Goal: Task Accomplishment & Management: Use online tool/utility

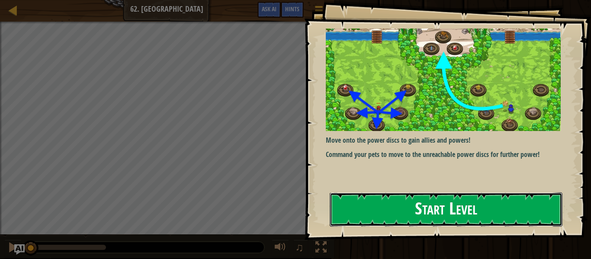
click at [393, 211] on button "Start Level" at bounding box center [446, 209] width 233 height 34
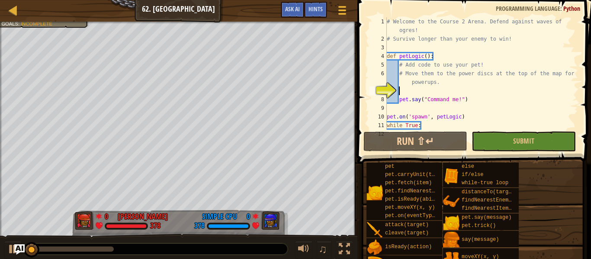
scroll to position [13, 0]
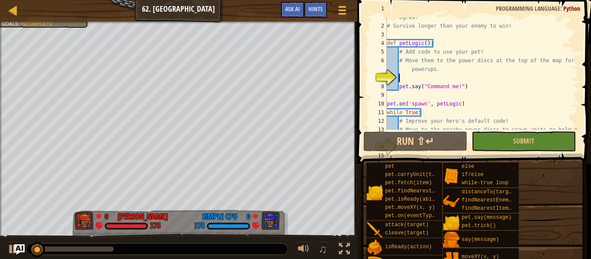
click at [410, 78] on div "# Welcome to the Course 2 Arena. Defend against waves of ogres! # Survive longe…" at bounding box center [481, 77] width 193 height 147
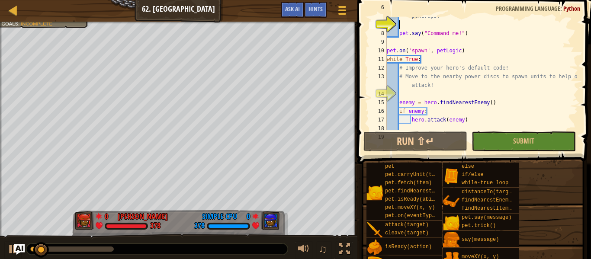
scroll to position [78, 0]
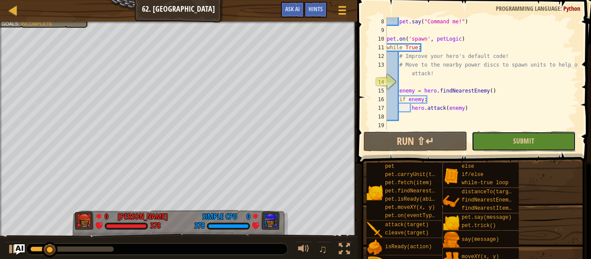
click at [487, 139] on button "Submit" at bounding box center [523, 141] width 104 height 20
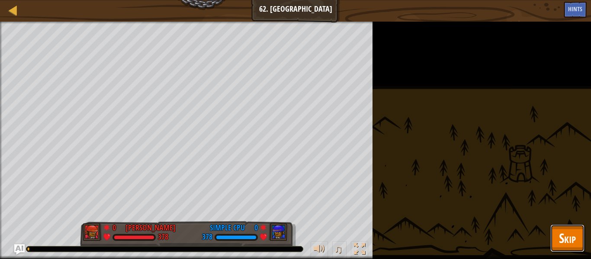
click at [567, 244] on span "Skip" at bounding box center [567, 238] width 17 height 18
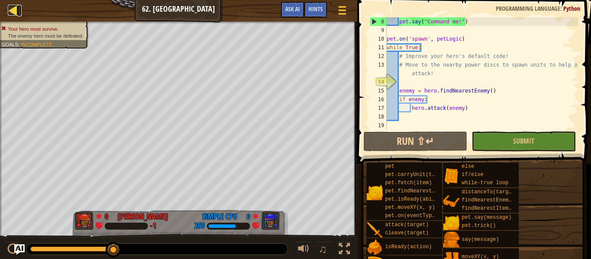
click at [14, 13] on div at bounding box center [13, 10] width 11 height 11
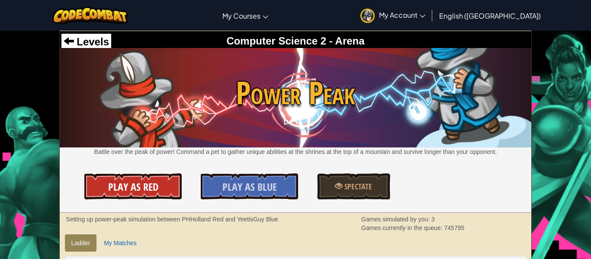
click at [159, 186] on link "Play As Red" at bounding box center [132, 186] width 97 height 26
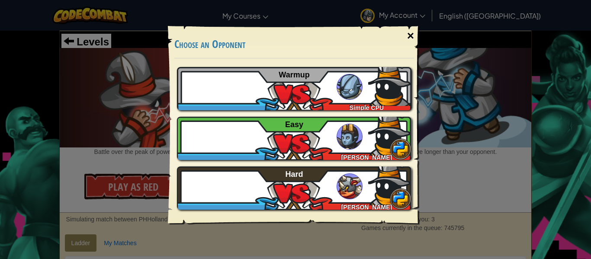
click at [409, 35] on div "×" at bounding box center [411, 35] width 20 height 25
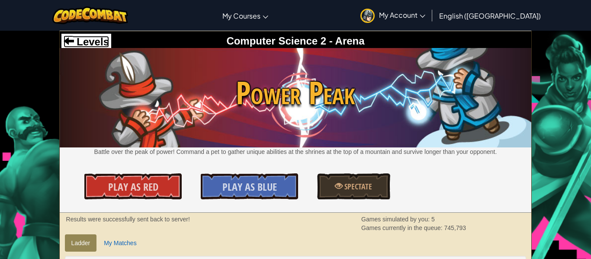
click at [97, 41] on span "Levels" at bounding box center [91, 42] width 35 height 12
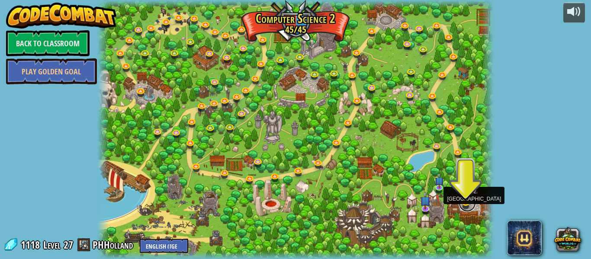
click at [463, 206] on link at bounding box center [466, 203] width 17 height 17
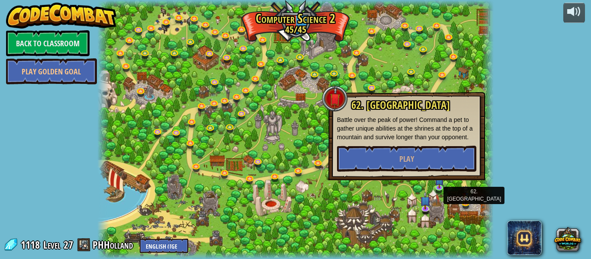
click at [450, 206] on div at bounding box center [295, 129] width 396 height 259
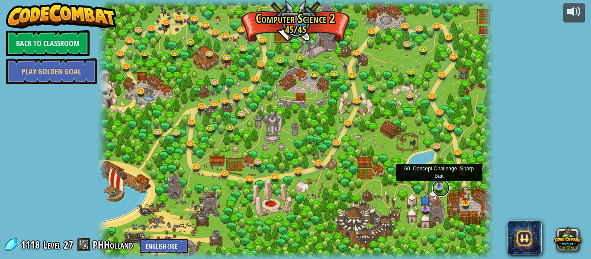
click at [437, 191] on link at bounding box center [440, 188] width 17 height 17
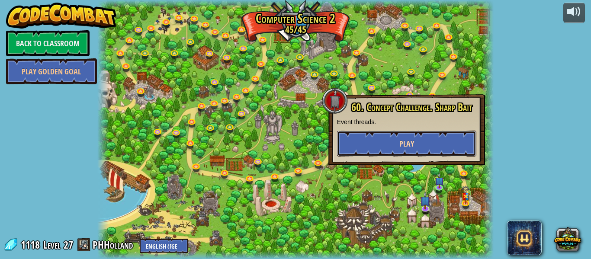
click at [385, 138] on button "Play" at bounding box center [406, 144] width 139 height 26
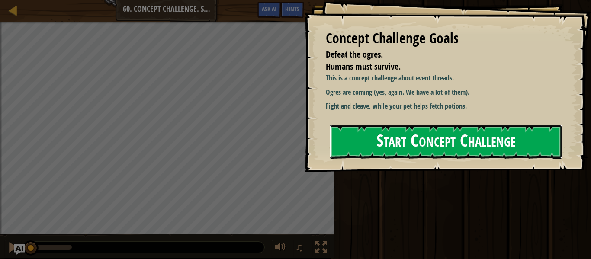
click at [393, 154] on button "Start Concept Challenge" at bounding box center [446, 142] width 233 height 34
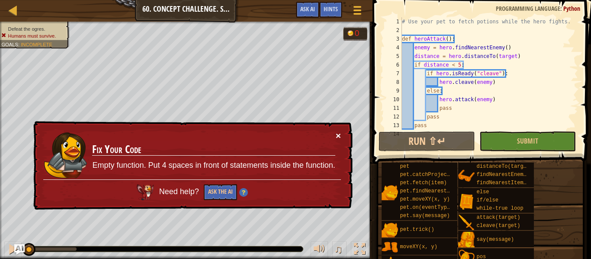
click at [337, 136] on button "×" at bounding box center [338, 135] width 5 height 9
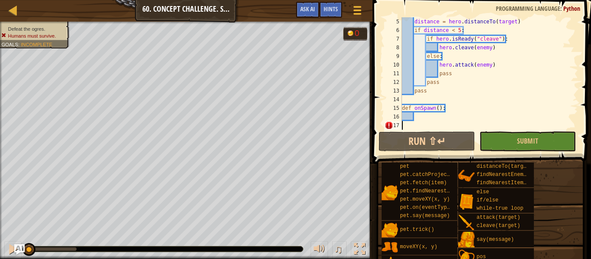
scroll to position [35, 0]
click at [517, 140] on span "Submit" at bounding box center [527, 141] width 21 height 10
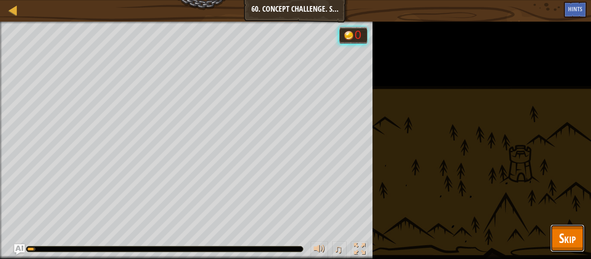
click at [565, 234] on span "Skip" at bounding box center [567, 238] width 17 height 18
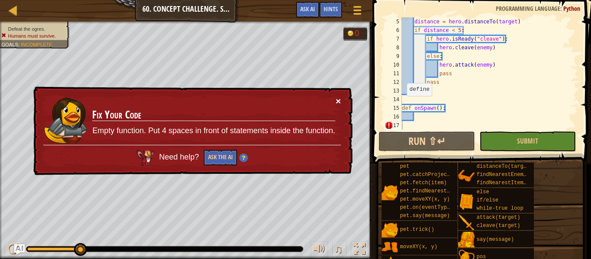
click at [337, 104] on button "×" at bounding box center [338, 100] width 5 height 9
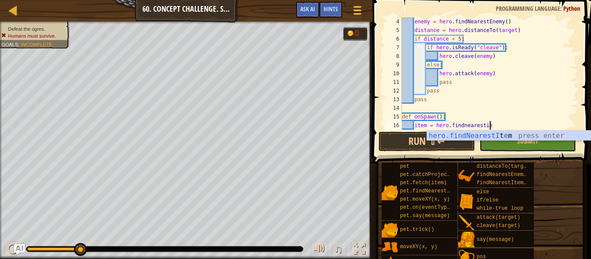
scroll to position [4, 12]
type textarea "item = hero.findNearestItem()"
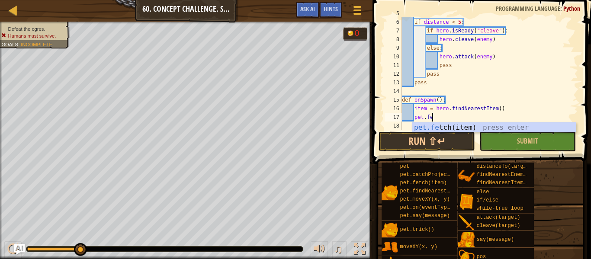
scroll to position [4, 4]
type textarea "pet.fetch(item)"
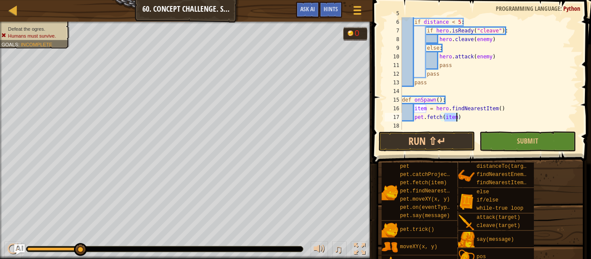
click at [467, 119] on div "distance = hero . distanceTo ( target ) if distance < 5 : if hero . isReady ( "…" at bounding box center [489, 74] width 178 height 130
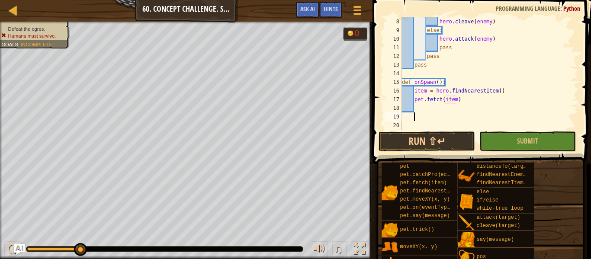
scroll to position [4, 0]
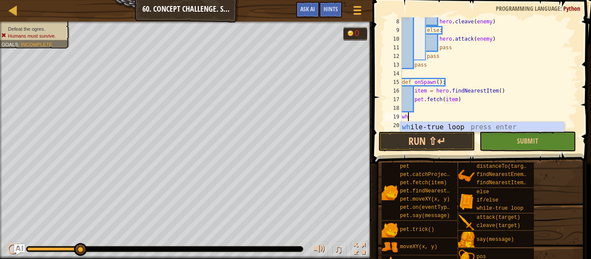
type textarea "while"
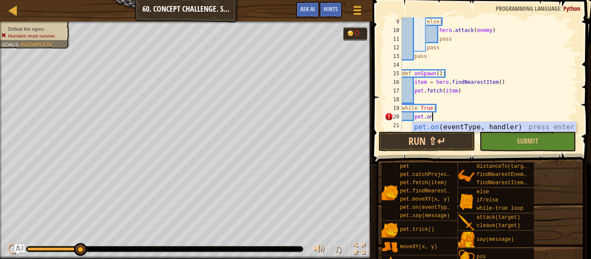
scroll to position [4, 4]
type textarea "pet.on("spawn", onSpawn)"
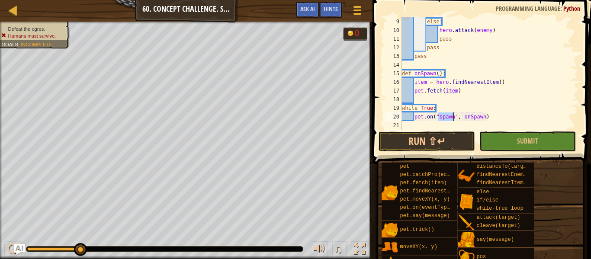
click at [491, 117] on div "else : hero . attack ( enemy ) [PERSON_NAME] pass def onSpawn ( ) : item = hero…" at bounding box center [489, 82] width 178 height 130
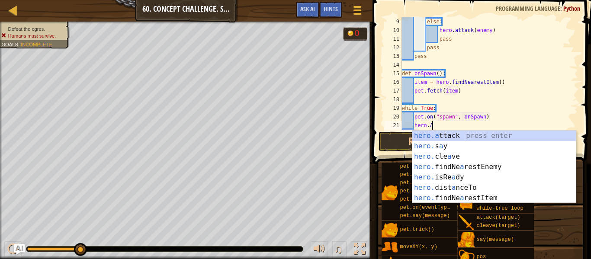
scroll to position [4, 4]
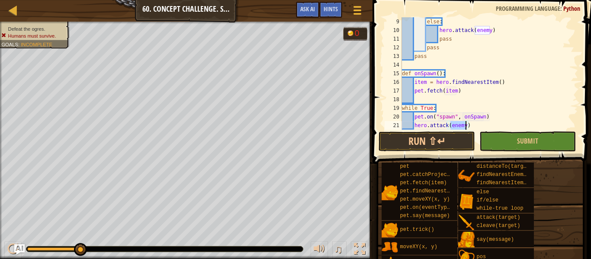
type textarea "[DOMAIN_NAME]"
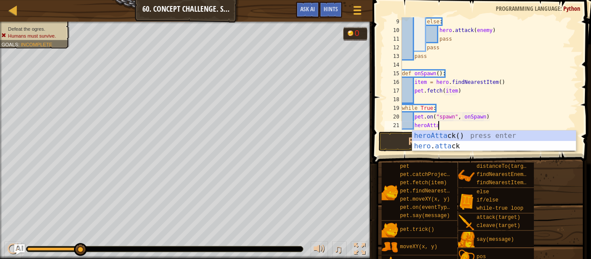
type textarea "heroAttack"
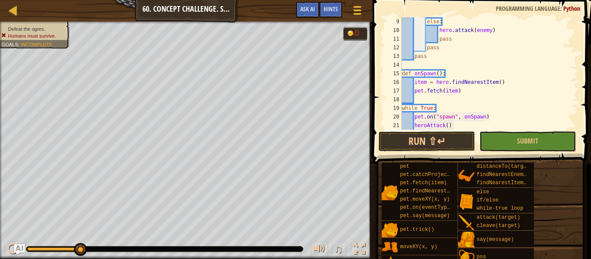
click at [519, 151] on span at bounding box center [482, 69] width 225 height 189
click at [519, 142] on span "Submit" at bounding box center [527, 141] width 21 height 10
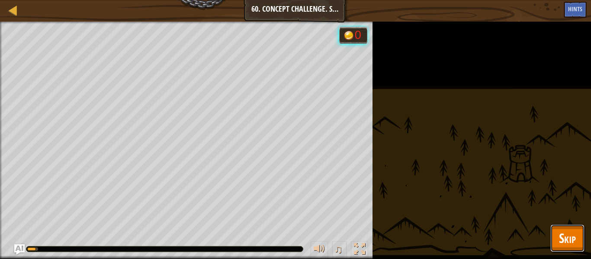
click at [570, 231] on span "Skip" at bounding box center [567, 238] width 17 height 18
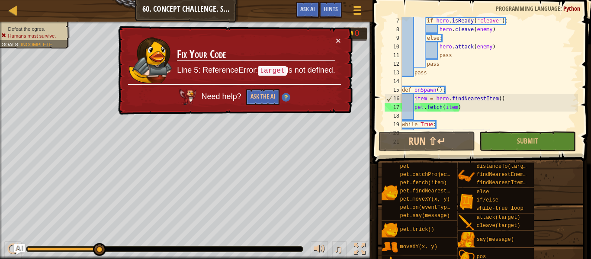
scroll to position [0, 0]
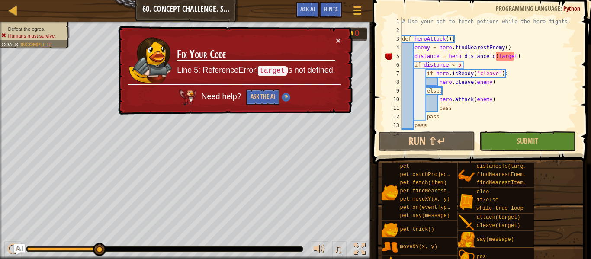
click at [513, 56] on div "# Use your pet to fetch potions while the hero fights. def heroAttack ( ) : ene…" at bounding box center [489, 82] width 178 height 130
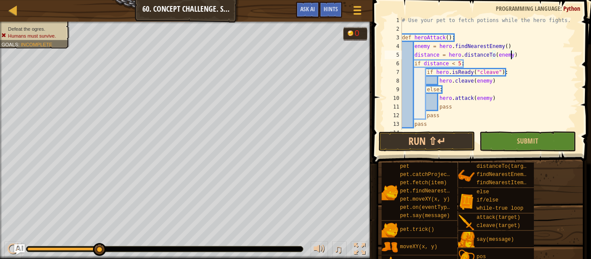
scroll to position [87, 0]
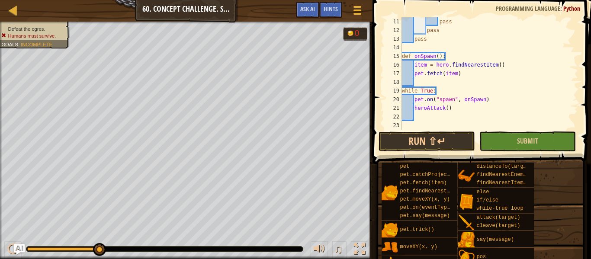
type textarea "distance = hero.distanceTo(enemy)"
click at [516, 139] on button "Submit" at bounding box center [527, 141] width 96 height 20
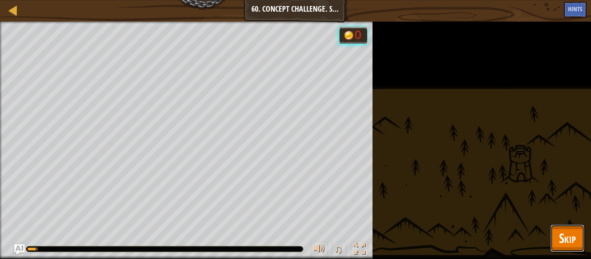
click at [562, 231] on span "Skip" at bounding box center [567, 238] width 17 height 18
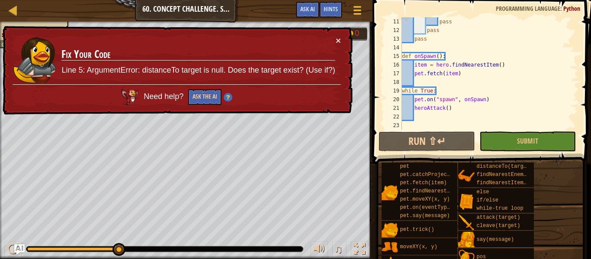
scroll to position [0, 0]
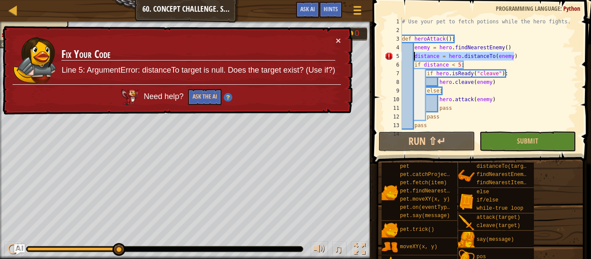
drag, startPoint x: 523, startPoint y: 58, endPoint x: 414, endPoint y: 58, distance: 109.0
click at [414, 58] on div "# Use your pet to fetch potions while the hero fights. def heroAttack ( ) : ene…" at bounding box center [489, 82] width 178 height 130
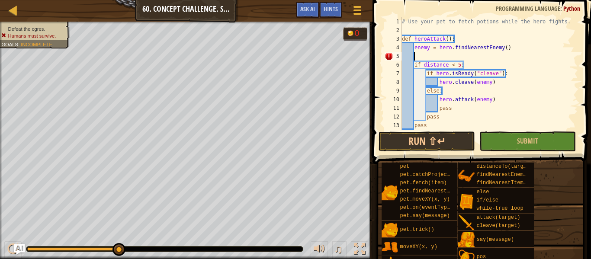
scroll to position [4, 0]
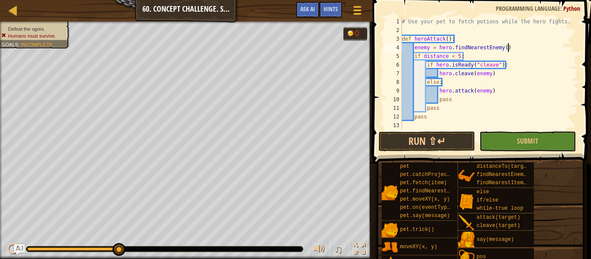
click at [467, 58] on div "# Use your pet to fetch potions while the hero fights. def heroAttack ( ) : ene…" at bounding box center [489, 82] width 178 height 130
type textarea "if distance < 5:"
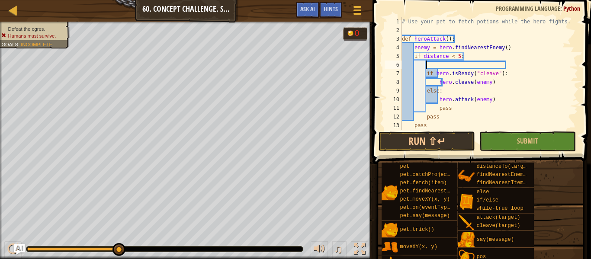
paste textarea "distance = hero.distanceTo(enemy)"
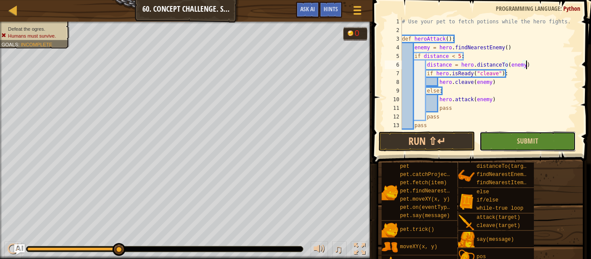
click at [514, 143] on button "Submit" at bounding box center [527, 141] width 96 height 20
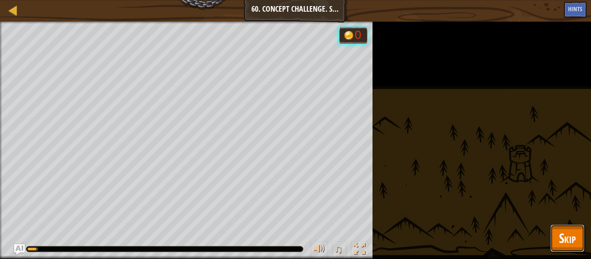
click at [570, 242] on span "Skip" at bounding box center [567, 238] width 17 height 18
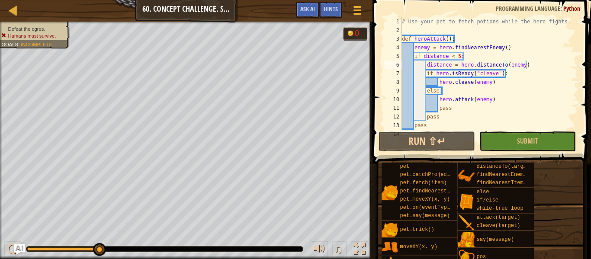
type textarea "if distance < 5:"
click at [447, 56] on div "# Use your pet to fetch potions while the hero fights. def heroAttack ( ) : ene…" at bounding box center [489, 82] width 178 height 130
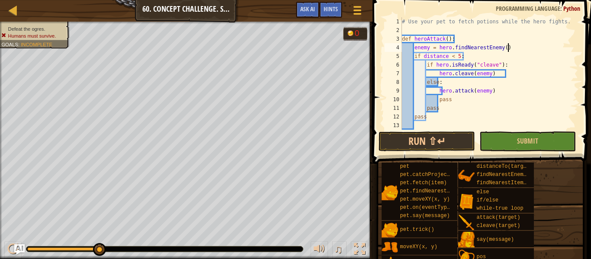
click at [518, 48] on div "# Use your pet to fetch potions while the hero fights. def heroAttack ( ) : ene…" at bounding box center [489, 82] width 178 height 130
type textarea "enemy = hero.findNearestEnemy()"
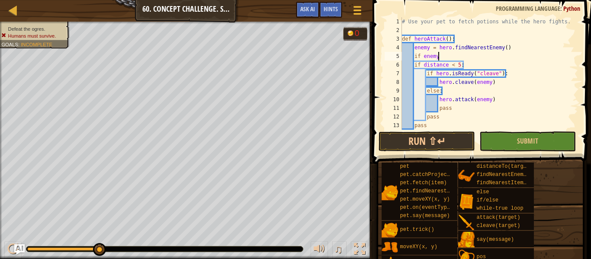
type textarea "if enemy:"
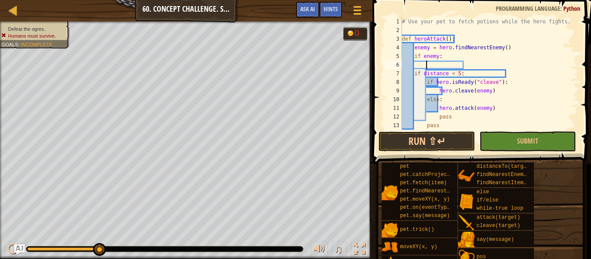
scroll to position [4, 3]
paste textarea "distance = hero.distanceTo(enemy)"
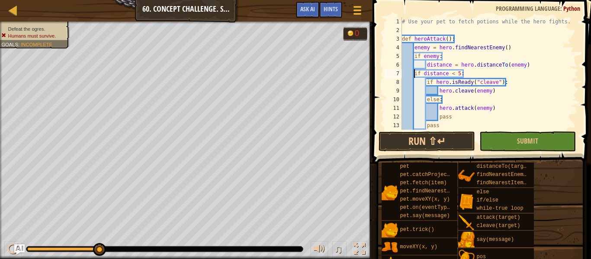
click at [414, 74] on div "# Use your pet to fetch potions while the hero fights. def heroAttack ( ) : ene…" at bounding box center [489, 82] width 178 height 130
type textarea "if distance < 5:"
click at [510, 141] on button "Submit" at bounding box center [527, 141] width 96 height 20
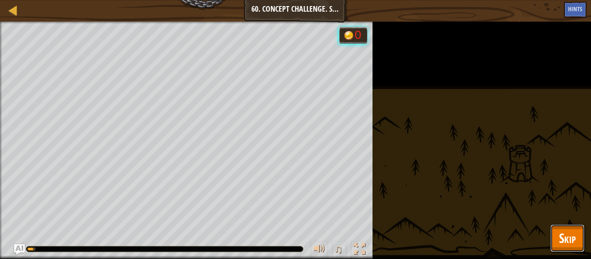
click at [568, 236] on span "Skip" at bounding box center [567, 238] width 17 height 18
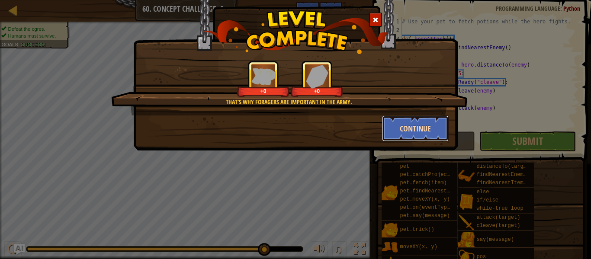
click at [398, 129] on button "Continue" at bounding box center [415, 128] width 67 height 26
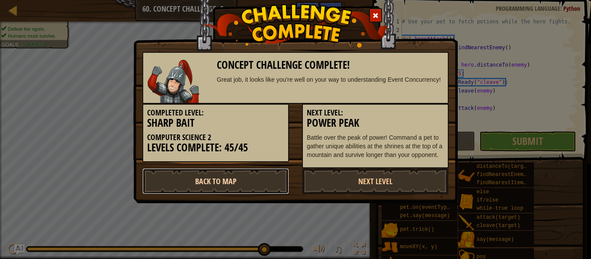
click at [242, 191] on link "Back to Map" at bounding box center [215, 181] width 147 height 26
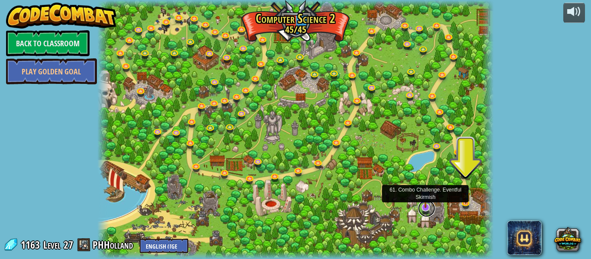
click at [423, 208] on link at bounding box center [426, 208] width 17 height 17
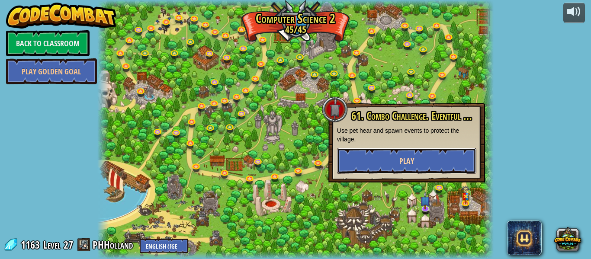
click at [421, 167] on button "Play" at bounding box center [406, 161] width 139 height 26
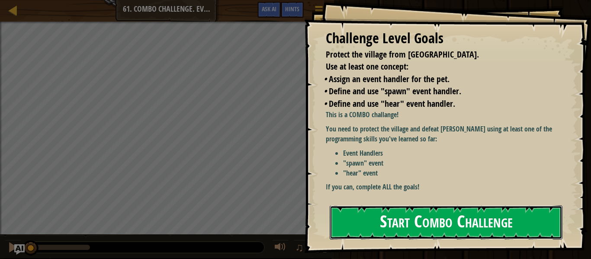
click at [412, 225] on button "Start Combo Challenge" at bounding box center [446, 222] width 233 height 34
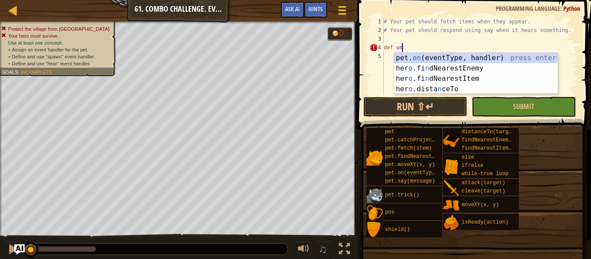
scroll to position [4, 2]
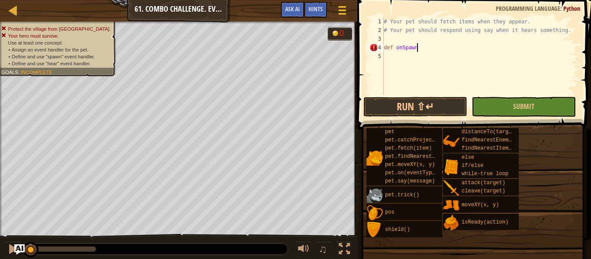
type textarea "def onSpawn:"
type textarea "f"
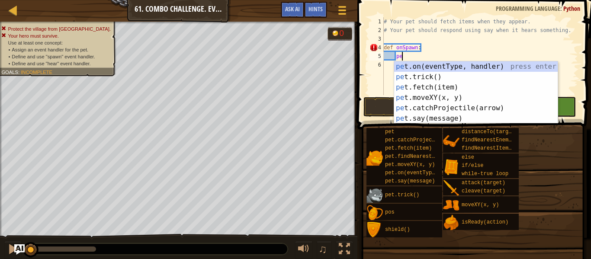
type textarea "p"
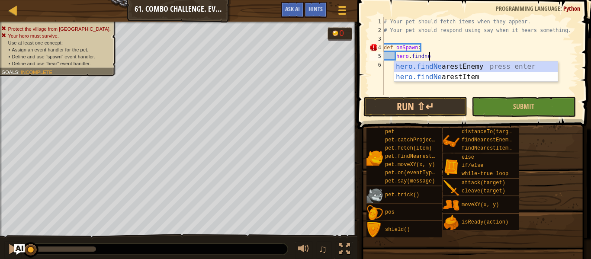
type textarea "hero.findnea"
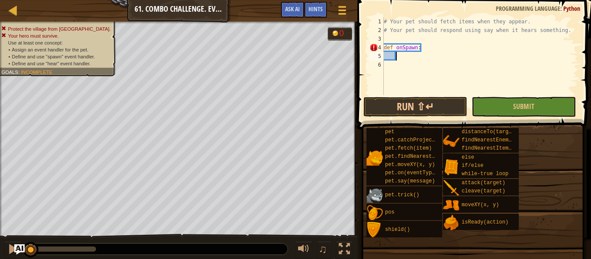
type textarea "i"
type textarea "item = hero.findne"
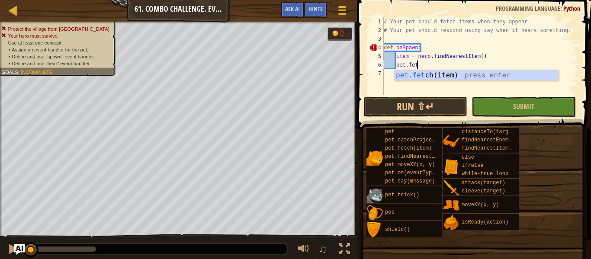
scroll to position [4, 4]
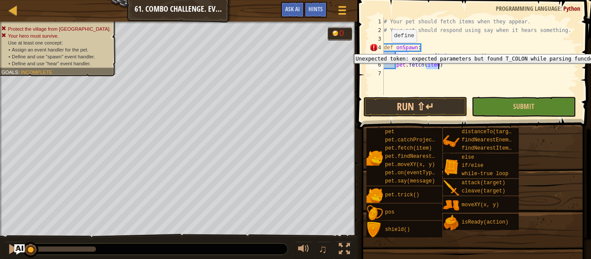
click at [374, 48] on div "4" at bounding box center [376, 47] width 14 height 9
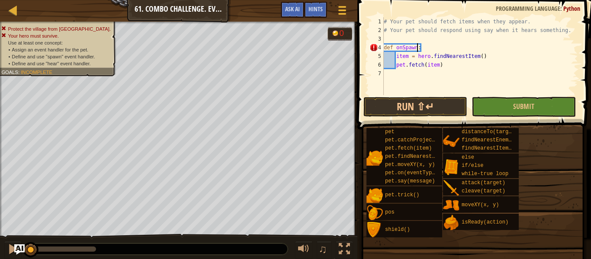
click at [417, 50] on div "# Your pet should fetch items when they appear. # Your pet should respond using…" at bounding box center [480, 64] width 196 height 95
click at [440, 55] on div "# Your pet should fetch items when they appear. # Your pet should respond using…" at bounding box center [480, 64] width 196 height 95
click at [449, 67] on div "# Your pet should fetch items when they appear. # Your pet should respond using…" at bounding box center [480, 64] width 196 height 95
type textarea "pet.fetch(item)"
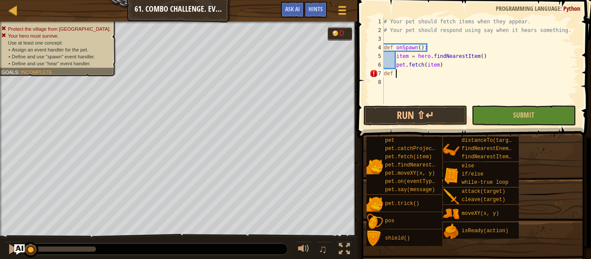
scroll to position [4, 2]
type textarea "def onHear():"
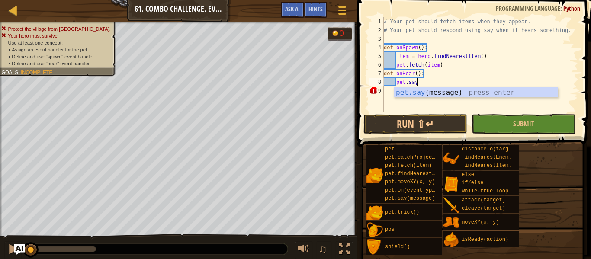
scroll to position [4, 4]
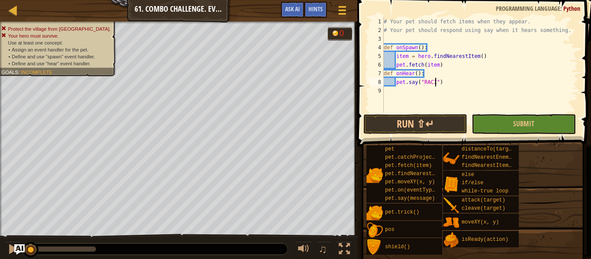
type textarea "pet.say("RACISM")"
click at [458, 80] on div "# Your pet should fetch items when they appear. # Your pet should respond using…" at bounding box center [480, 73] width 196 height 112
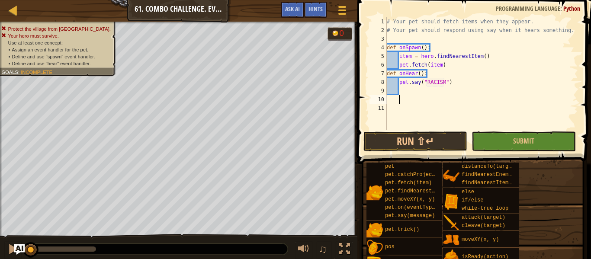
scroll to position [4, 0]
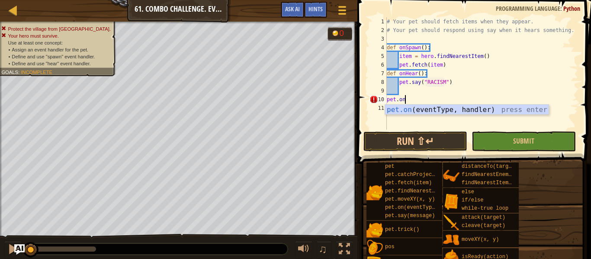
type textarea "pet.on("spawn", onSpawn)"
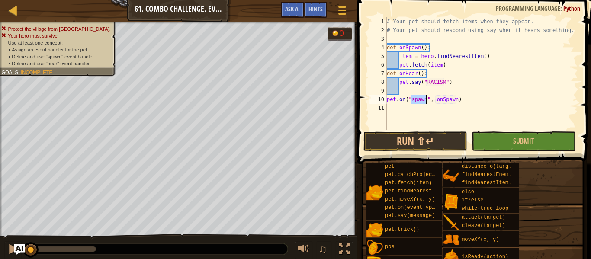
click at [471, 102] on div "# Your pet should fetch items when they appear. # Your pet should respond using…" at bounding box center [481, 82] width 193 height 130
type textarea "pet.on"
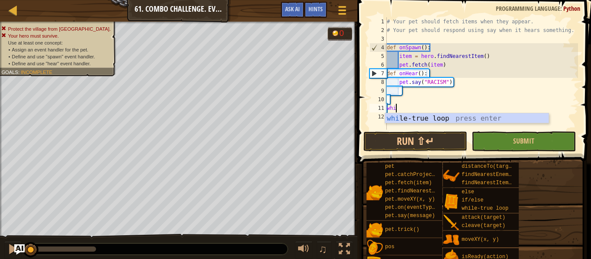
type textarea "while"
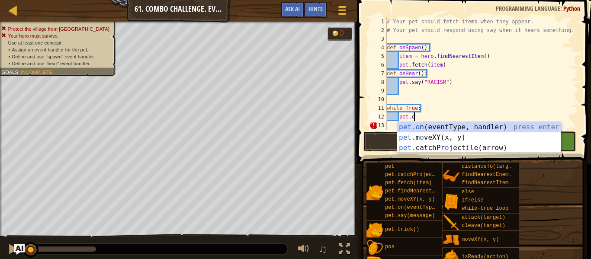
scroll to position [4, 4]
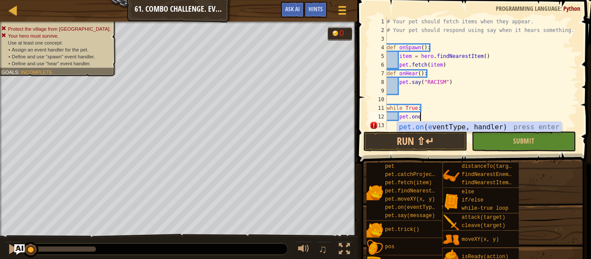
type textarea "pet.on("spawn", onSpawn)"
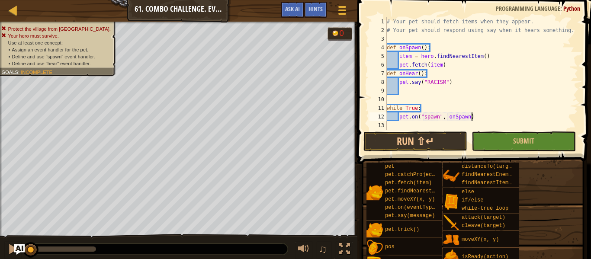
click at [500, 120] on div "# Your pet should fetch items when they appear. # Your pet should respond using…" at bounding box center [481, 82] width 193 height 130
click at [469, 126] on div "# Your pet should fetch items when they appear. # Your pet should respond using…" at bounding box center [481, 82] width 193 height 130
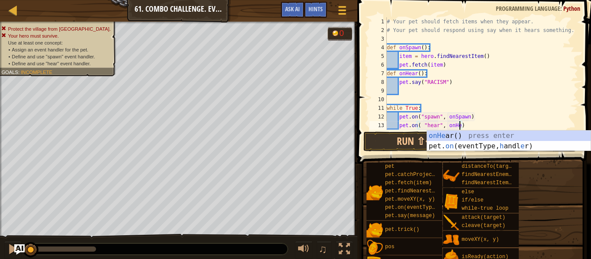
scroll to position [4, 11]
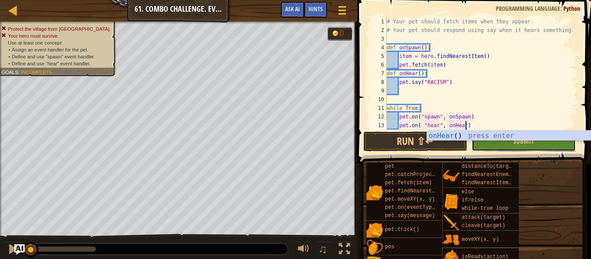
click at [510, 147] on button "Submit" at bounding box center [523, 141] width 104 height 20
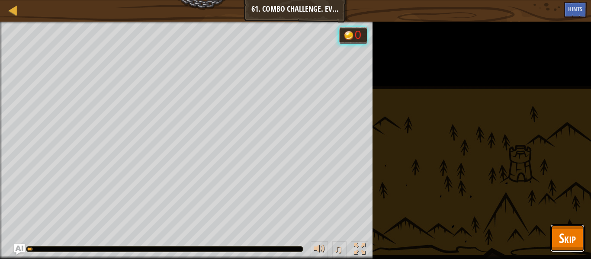
click at [574, 237] on span "Skip" at bounding box center [567, 238] width 17 height 18
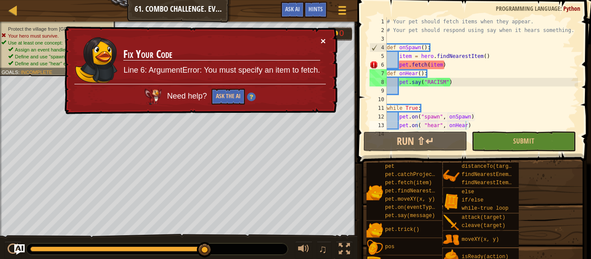
click at [323, 39] on button "×" at bounding box center [323, 40] width 5 height 9
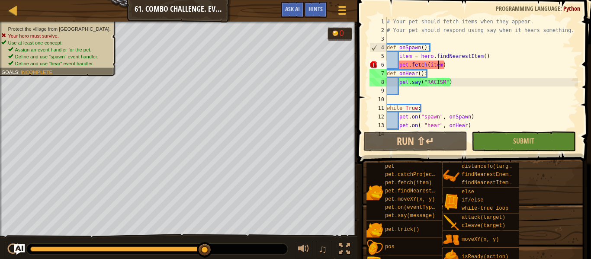
click at [439, 64] on div "# Your pet should fetch items when they appear. # Your pet should respond using…" at bounding box center [481, 82] width 193 height 130
click at [442, 65] on div "# Your pet should fetch items when they appear. # Your pet should respond using…" at bounding box center [481, 82] width 193 height 130
click at [494, 59] on div "# Your pet should fetch items when they appear. # Your pet should respond using…" at bounding box center [481, 82] width 193 height 130
type textarea "item = hero.findNearestItem()"
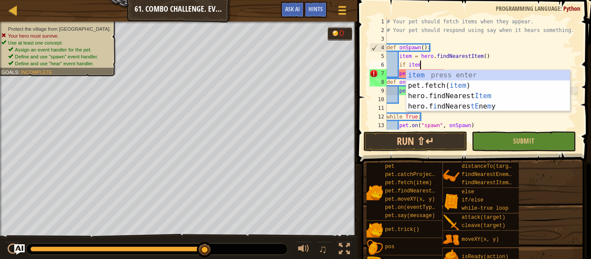
type textarea "if item:"
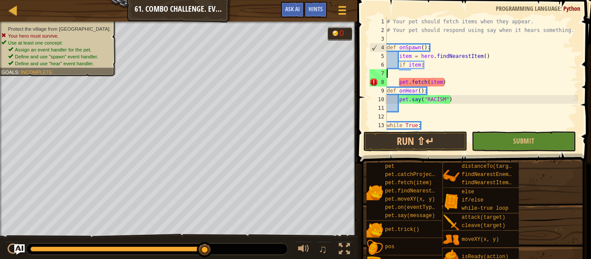
scroll to position [4, 0]
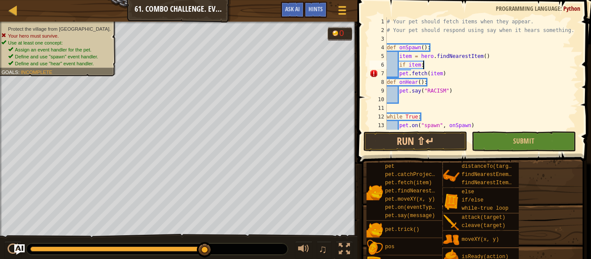
click at [398, 74] on div "# Your pet should fetch items when they appear. # Your pet should respond using…" at bounding box center [481, 82] width 193 height 130
type textarea "pet.fetch(item)"
click at [459, 71] on div "# Your pet should fetch items when they appear. # Your pet should respond using…" at bounding box center [481, 82] width 193 height 130
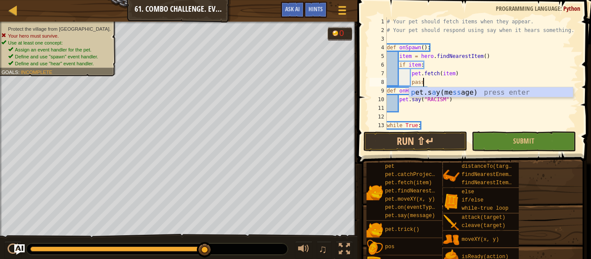
scroll to position [4, 5]
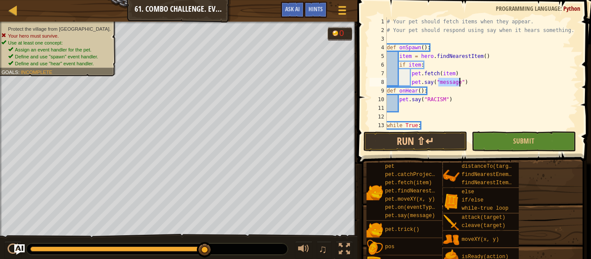
type textarea "pass"
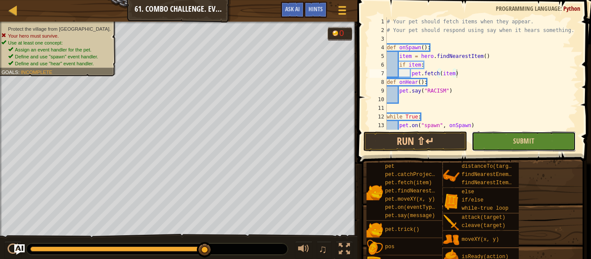
click at [526, 134] on button "Submit" at bounding box center [523, 141] width 104 height 20
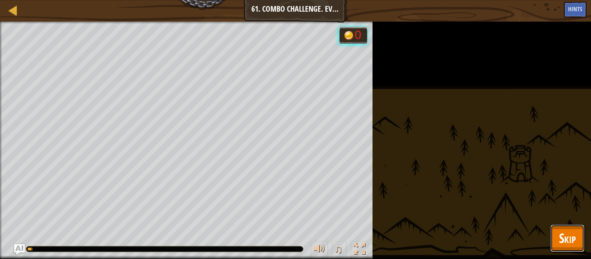
click at [563, 233] on span "Skip" at bounding box center [567, 238] width 17 height 18
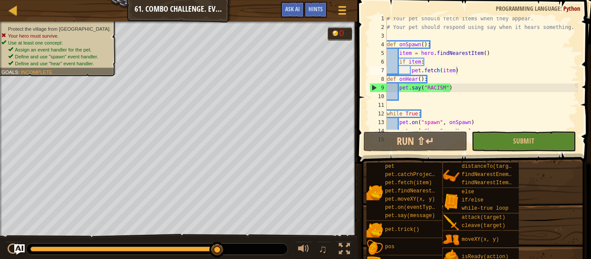
scroll to position [17, 0]
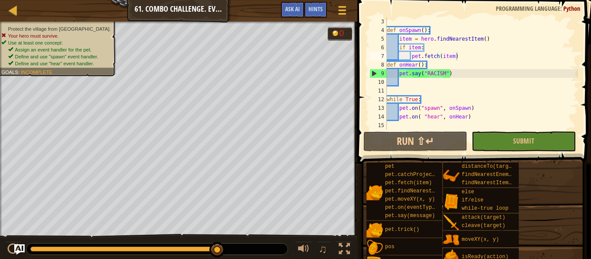
click at [439, 65] on div "def onSpawn ( ) : item = hero . findNearestItem ( ) if item : pet . fetch ( ite…" at bounding box center [481, 82] width 193 height 130
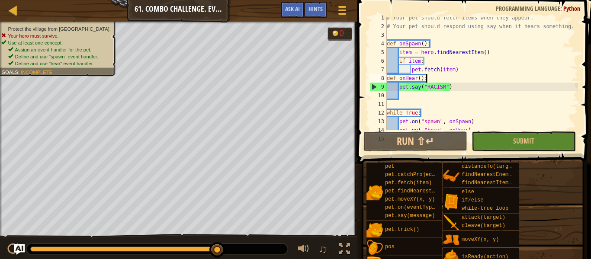
scroll to position [4, 0]
click at [492, 141] on button "Submit" at bounding box center [523, 141] width 104 height 20
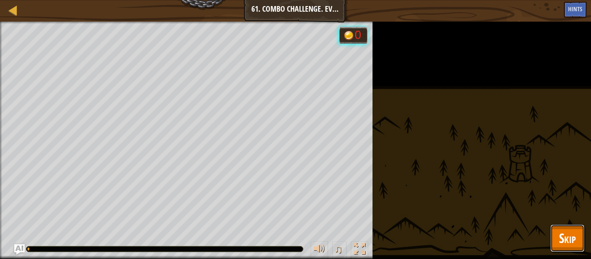
click at [555, 233] on button "Skip" at bounding box center [567, 238] width 34 height 28
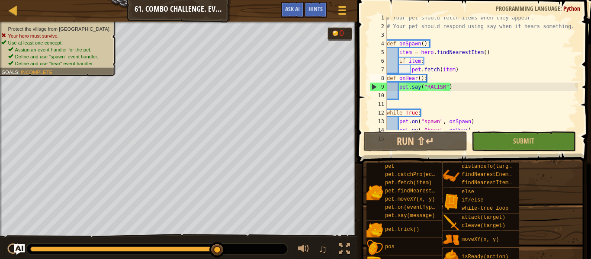
click at [445, 88] on div "# Your pet should fetch items when they appear. # Your pet should respond using…" at bounding box center [481, 78] width 193 height 130
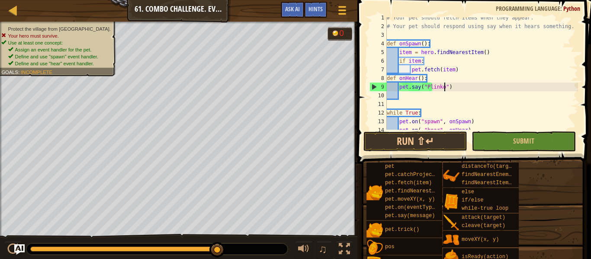
scroll to position [4, 8]
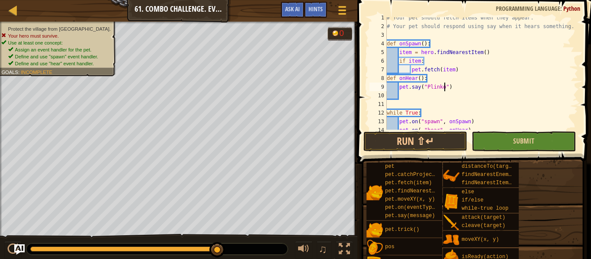
type textarea "pet.say("Plinko")"
click at [506, 139] on button "Submit" at bounding box center [523, 141] width 104 height 20
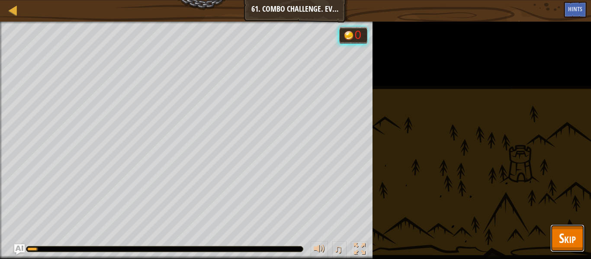
click at [567, 238] on span "Skip" at bounding box center [567, 238] width 17 height 18
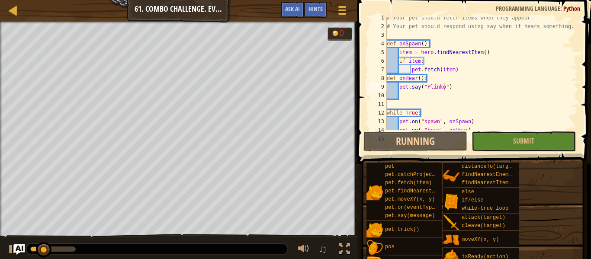
scroll to position [0, 0]
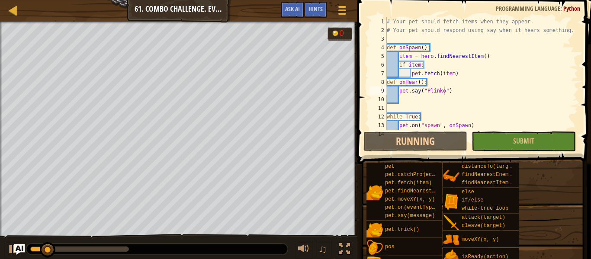
click at [430, 39] on div "# Your pet should fetch items when they appear. # Your pet should respond using…" at bounding box center [481, 82] width 193 height 130
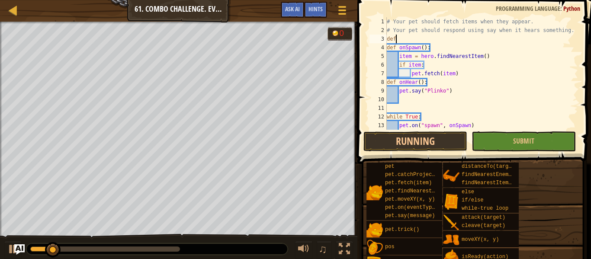
scroll to position [4, 1]
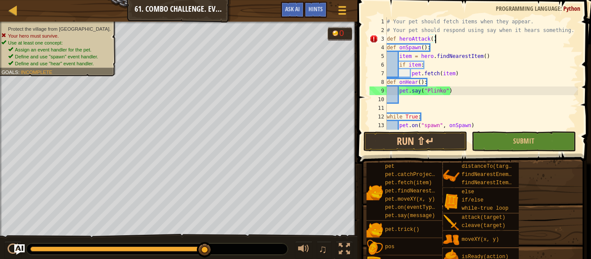
type textarea "def heroAttack():"
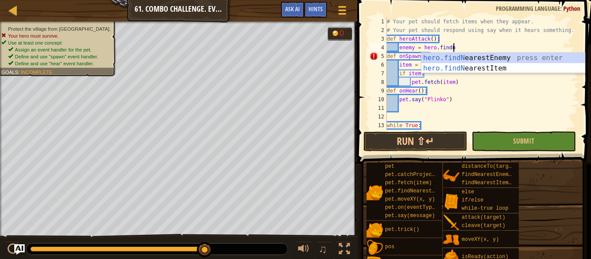
scroll to position [4, 10]
type textarea "enemy = hero.findnea"
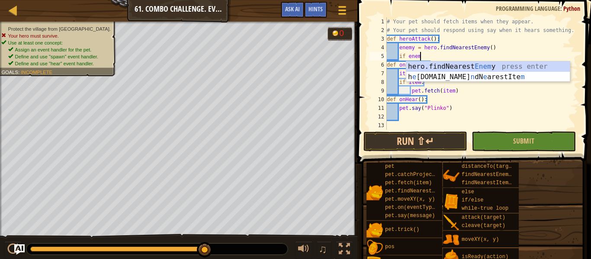
scroll to position [4, 5]
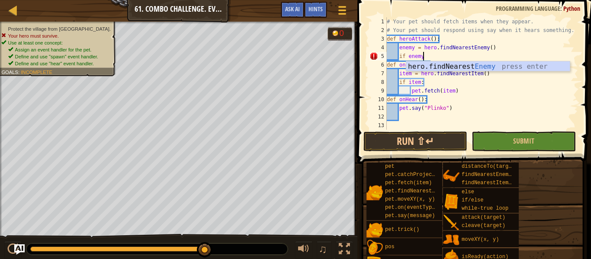
type textarea "if enemy:"
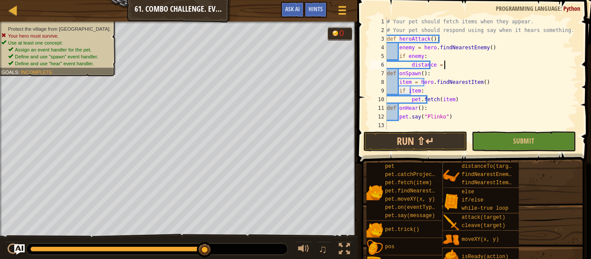
scroll to position [4, 8]
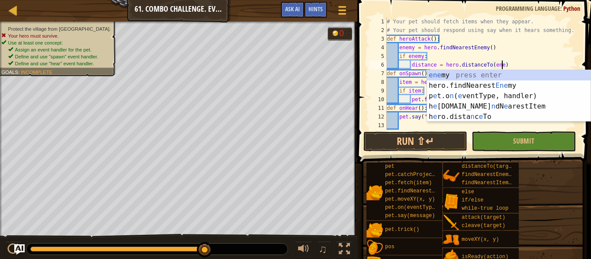
type textarea "distance = hero.distanceTo(enemy)"
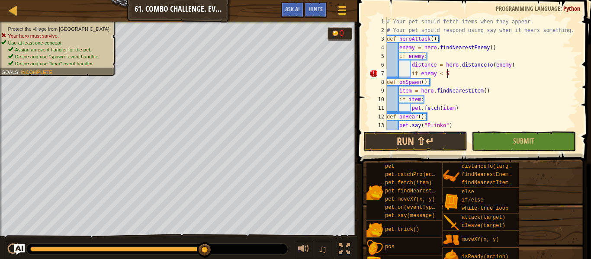
type textarea "if enemy < 5:"
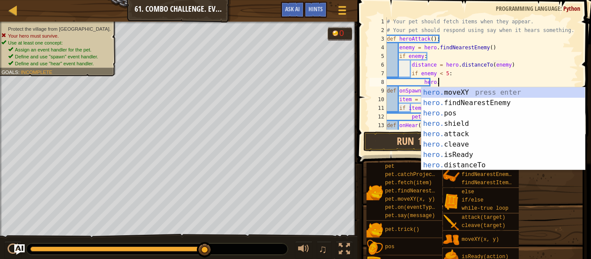
scroll to position [4, 7]
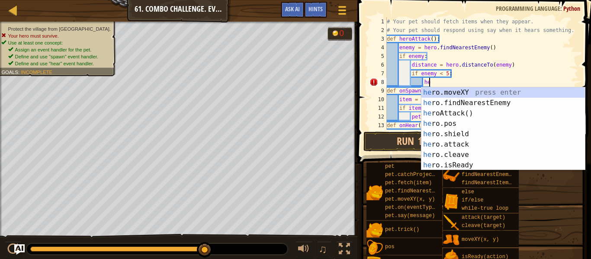
type textarea "h"
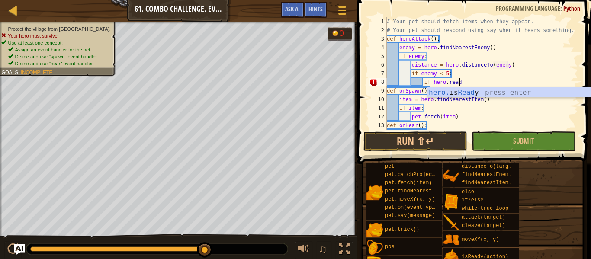
scroll to position [4, 10]
type textarea "if hero.isReady("cleave")"
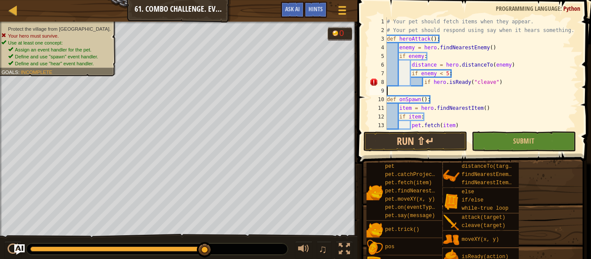
scroll to position [4, 0]
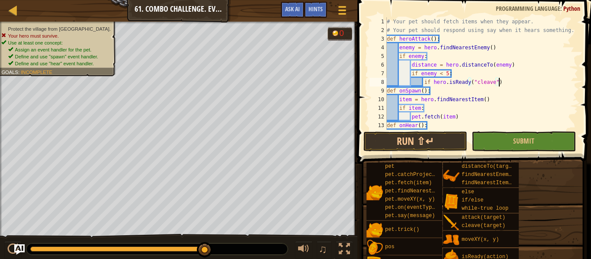
type textarea "if hero.isReady("cleave"):"
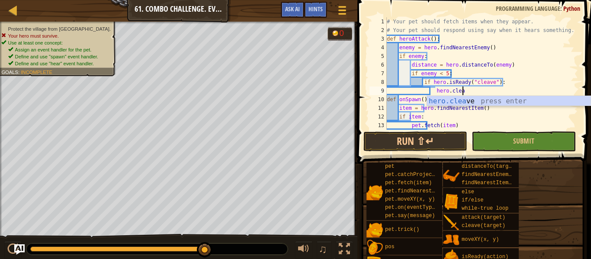
scroll to position [4, 11]
type textarea "hero.cleave(enemy)"
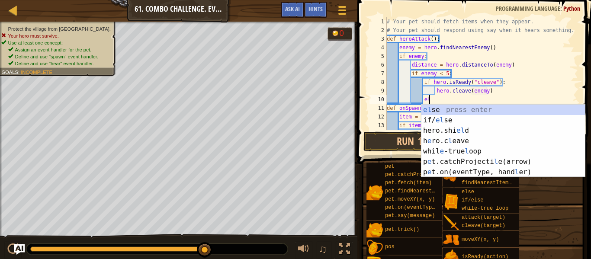
scroll to position [4, 6]
type textarea "else"
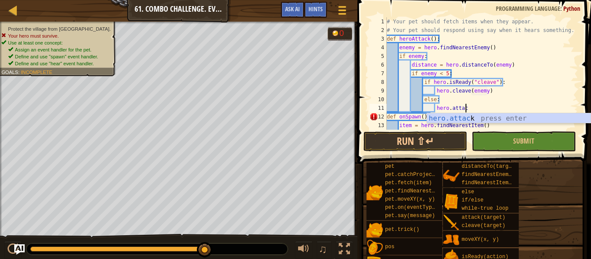
scroll to position [4, 11]
type textarea "hero.attack(enemy)"
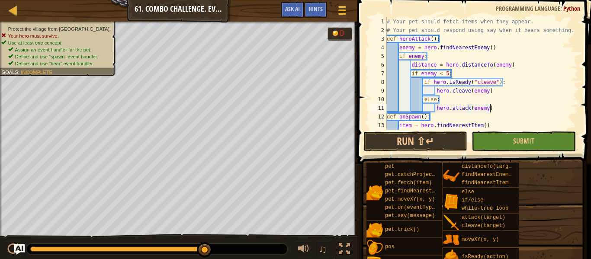
scroll to position [87, 0]
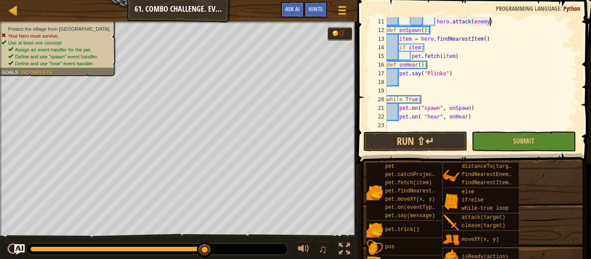
click at [428, 101] on div "hero . attack ( enemy ) def onSpawn ( ) : item = hero . findNearestItem ( ) if …" at bounding box center [481, 82] width 193 height 130
type textarea "while True:"
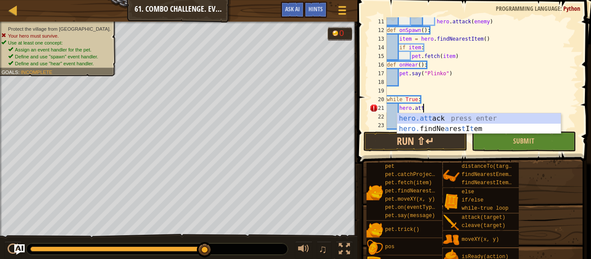
scroll to position [4, 5]
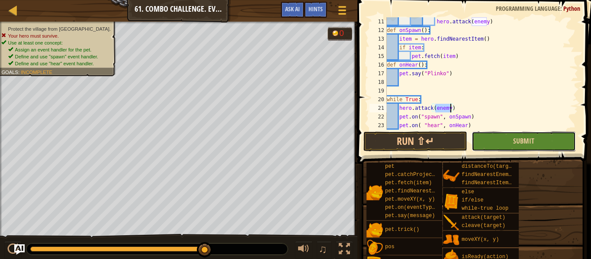
click at [495, 139] on button "Submit" at bounding box center [523, 141] width 104 height 20
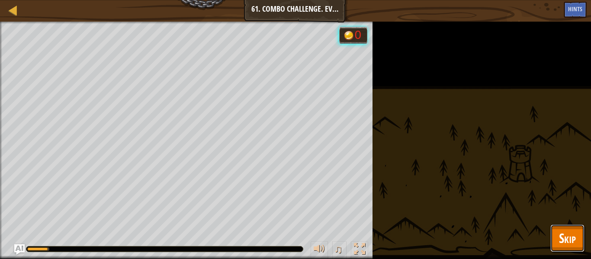
click at [564, 237] on span "Skip" at bounding box center [567, 238] width 17 height 18
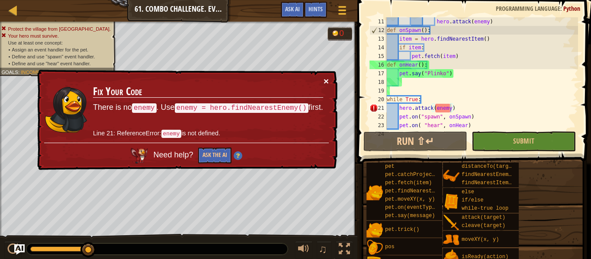
click at [324, 79] on button "×" at bounding box center [326, 81] width 5 height 9
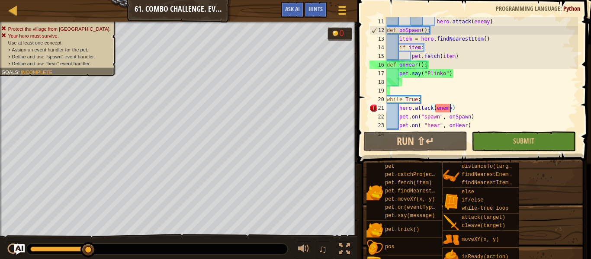
click at [426, 100] on div "hero . attack ( enemy ) def onSpawn ( ) : item = hero . findNearestItem ( ) if …" at bounding box center [481, 82] width 193 height 130
type textarea "while True:"
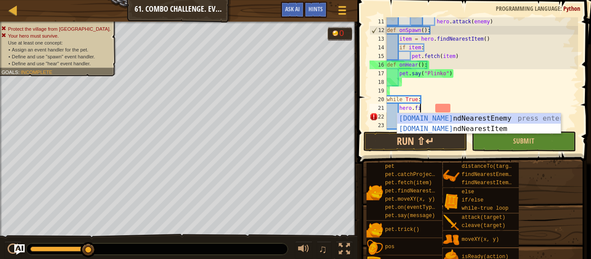
type textarea "hero.fin"
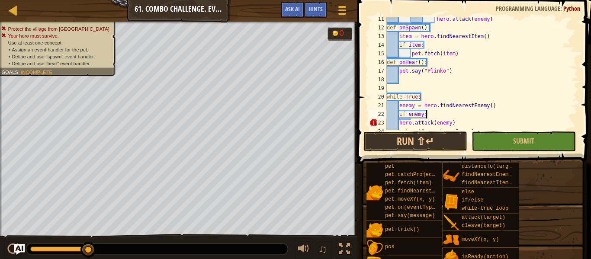
scroll to position [112, 0]
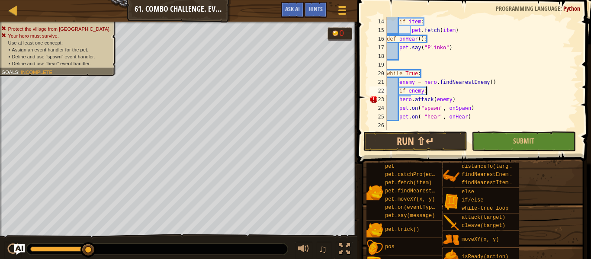
click at [399, 100] on div "if item : pet . fetch ( item ) def onHear ( ) : pet . say ( "Plinko" ) while Tr…" at bounding box center [481, 82] width 193 height 130
type textarea "hero.attack(enemy)"
click at [471, 99] on div "if item : pet . fetch ( item ) def onHear ( ) : pet . say ( "Plinko" ) while Tr…" at bounding box center [481, 82] width 193 height 130
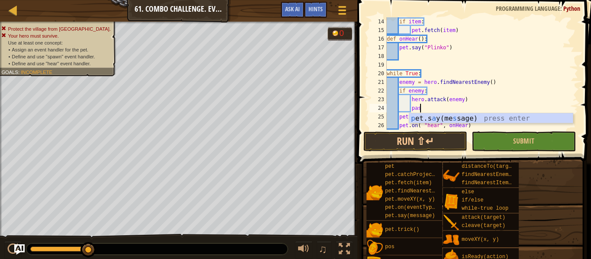
scroll to position [4, 5]
click at [478, 91] on div "if item : pet . fetch ( item ) def onHear ( ) : pet . say ( "Plinko" ) while Tr…" at bounding box center [481, 82] width 193 height 130
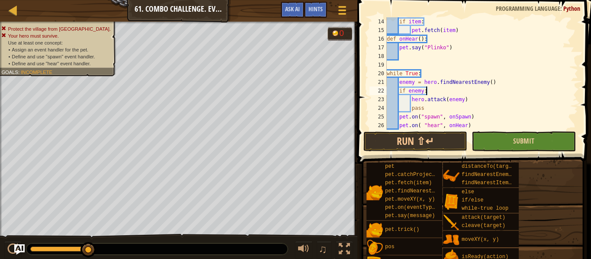
type textarea "if enemy:"
click at [494, 148] on button "Submit" at bounding box center [523, 141] width 104 height 20
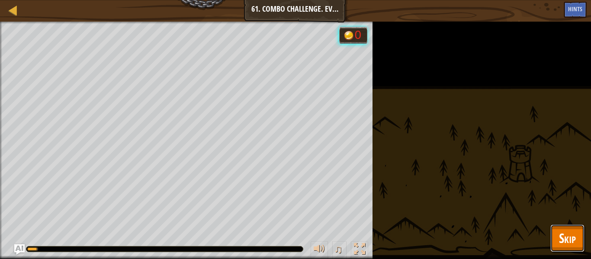
click at [568, 233] on span "Skip" at bounding box center [567, 238] width 17 height 18
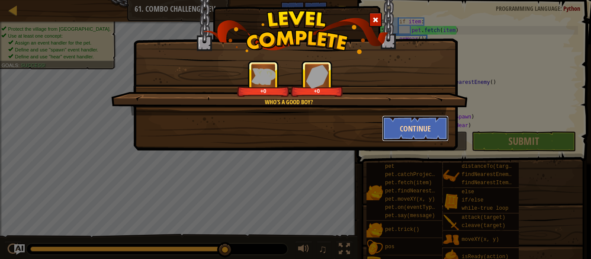
click at [411, 123] on button "Continue" at bounding box center [415, 128] width 67 height 26
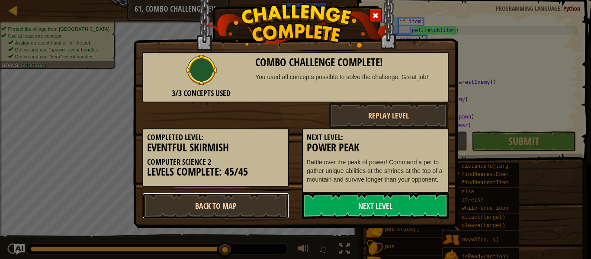
click at [255, 219] on link "Back to Map" at bounding box center [215, 206] width 147 height 26
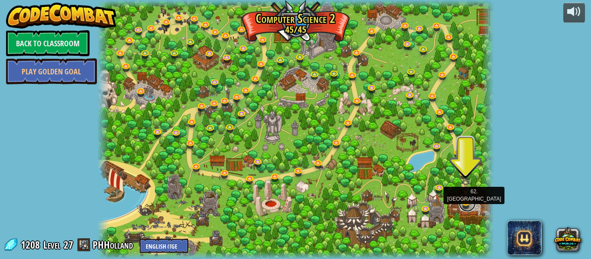
click at [462, 205] on link at bounding box center [466, 203] width 17 height 17
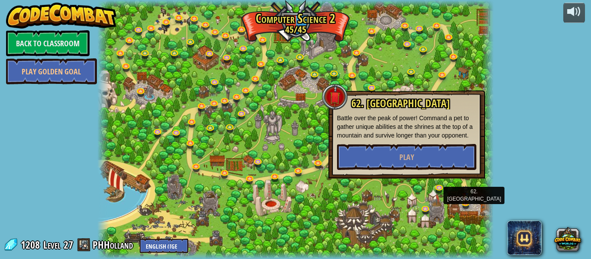
click at [368, 142] on div "62. Power Peak Battle over the peak of power! Command a pet to gather unique ab…" at bounding box center [406, 134] width 139 height 72
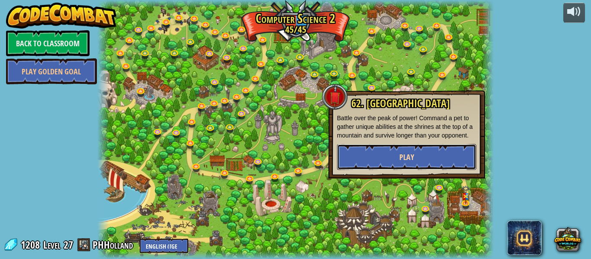
click at [369, 149] on button "Play" at bounding box center [406, 157] width 139 height 26
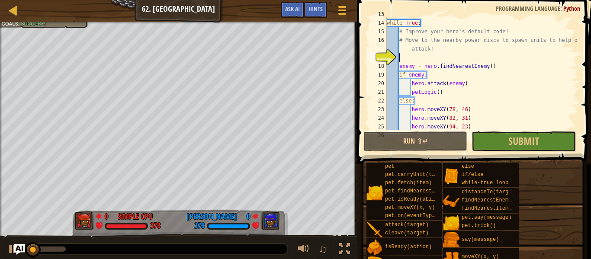
scroll to position [147, 0]
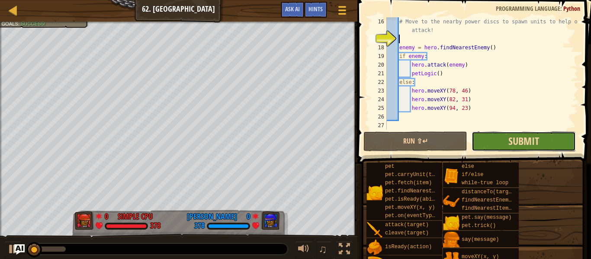
click at [508, 141] on span "Submit" at bounding box center [523, 141] width 31 height 14
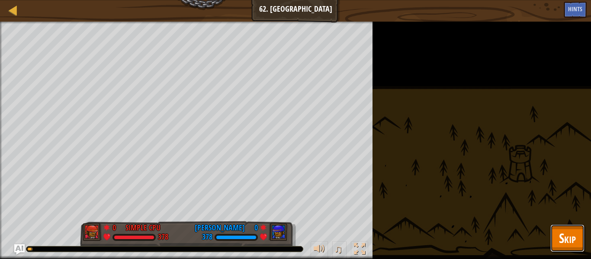
click at [571, 243] on span "Skip" at bounding box center [567, 238] width 17 height 18
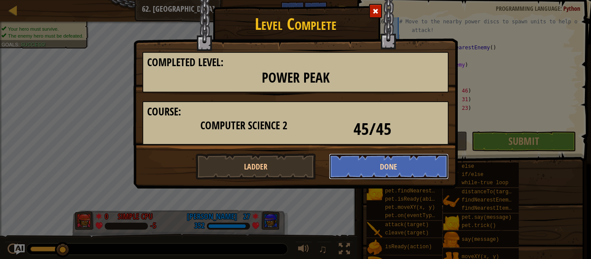
click at [352, 163] on button "Done" at bounding box center [389, 167] width 120 height 26
